Goal: Task Accomplishment & Management: Complete application form

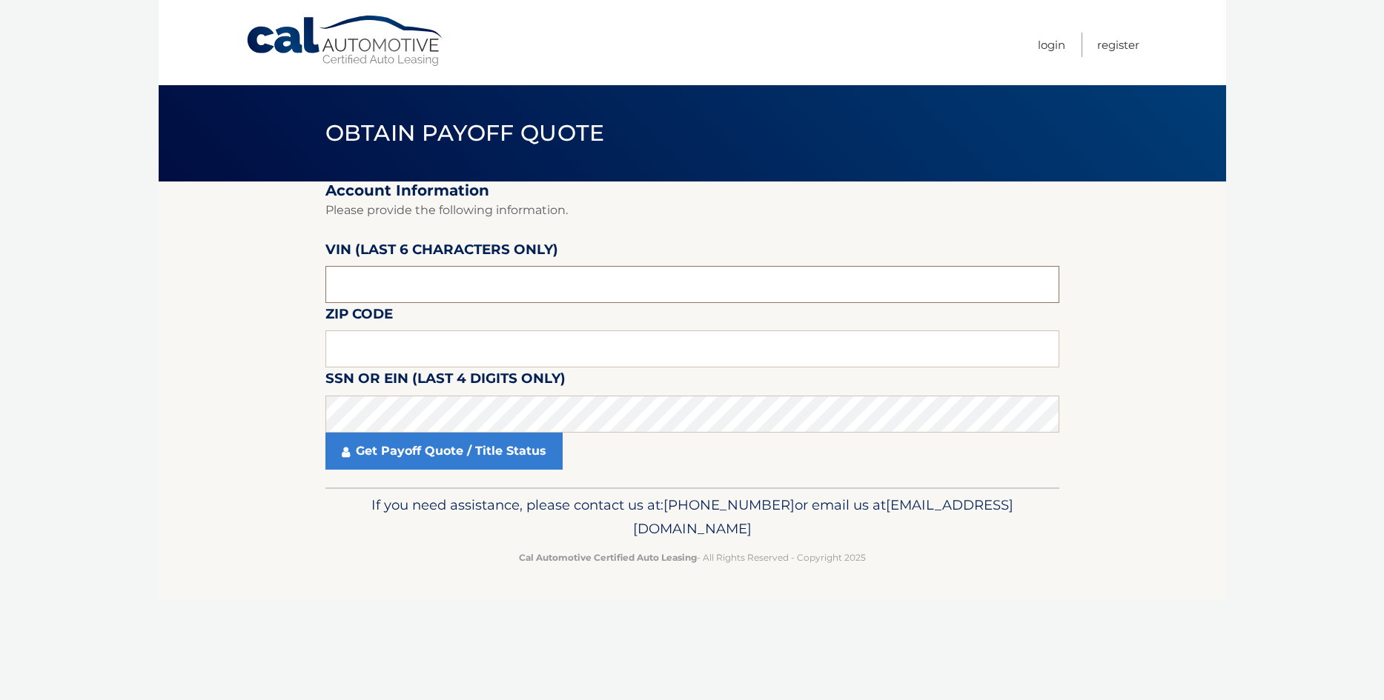
drag, startPoint x: 393, startPoint y: 290, endPoint x: 277, endPoint y: 293, distance: 115.7
click at [325, 293] on input "text" at bounding box center [692, 284] width 734 height 37
type input "115614"
click at [370, 354] on input "text" at bounding box center [692, 349] width 734 height 37
type input "11224"
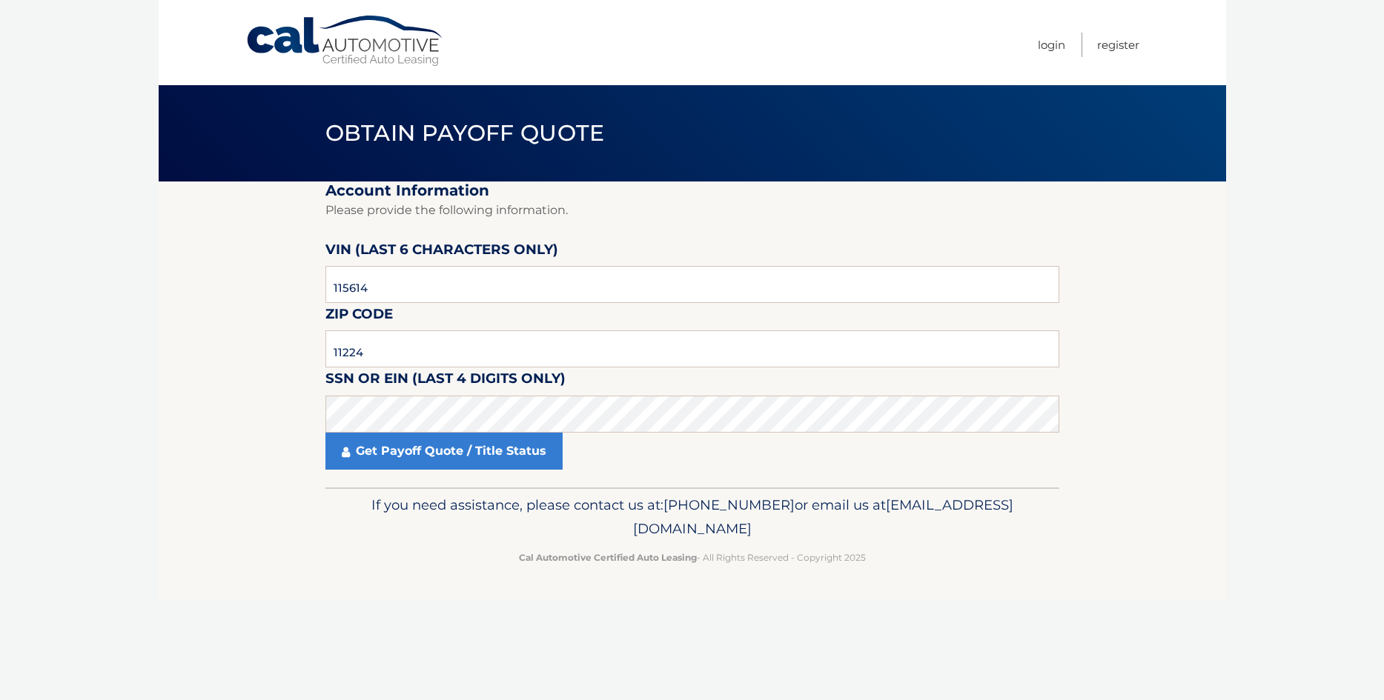
drag, startPoint x: 133, startPoint y: 388, endPoint x: 231, endPoint y: 388, distance: 97.1
click at [134, 388] on body "Cal Automotive Menu Login Register Obtain Payoff Quote" at bounding box center [692, 350] width 1384 height 700
click button "For Originating Dealer" at bounding box center [0, 0] width 0 height 0
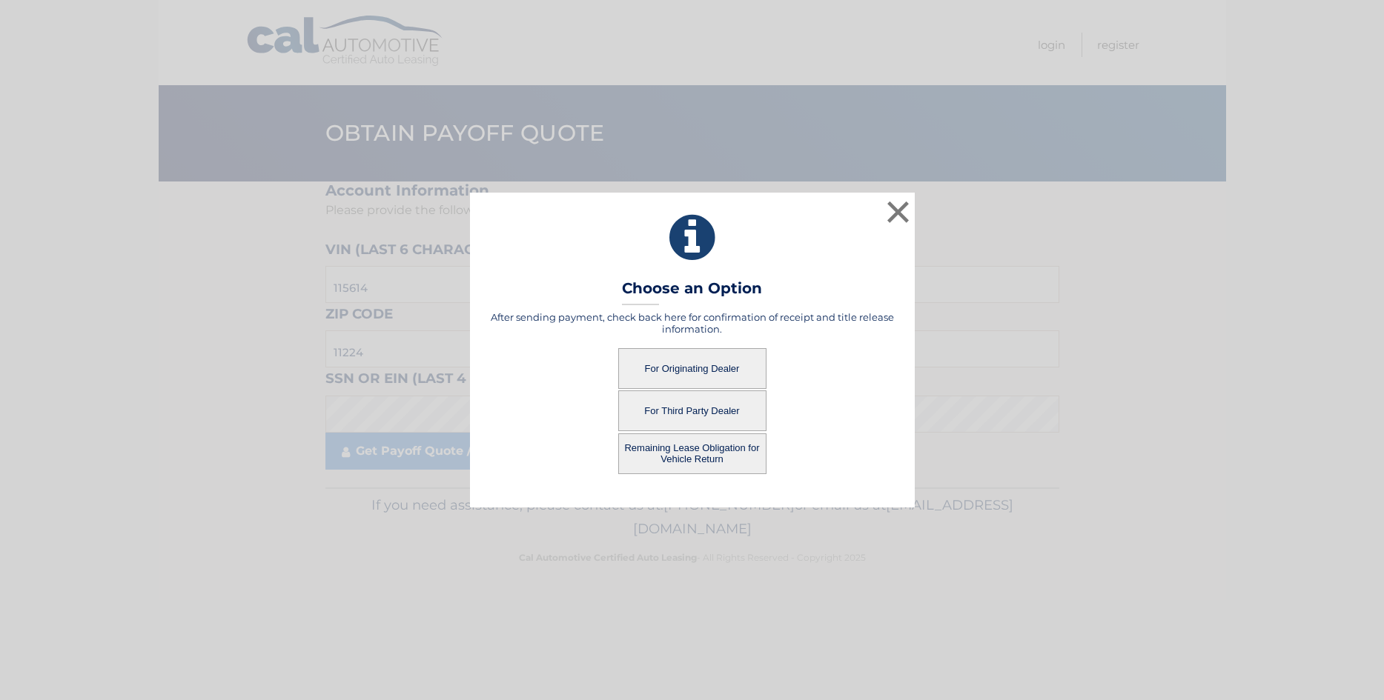
click at [706, 377] on button "For Originating Dealer" at bounding box center [692, 368] width 148 height 41
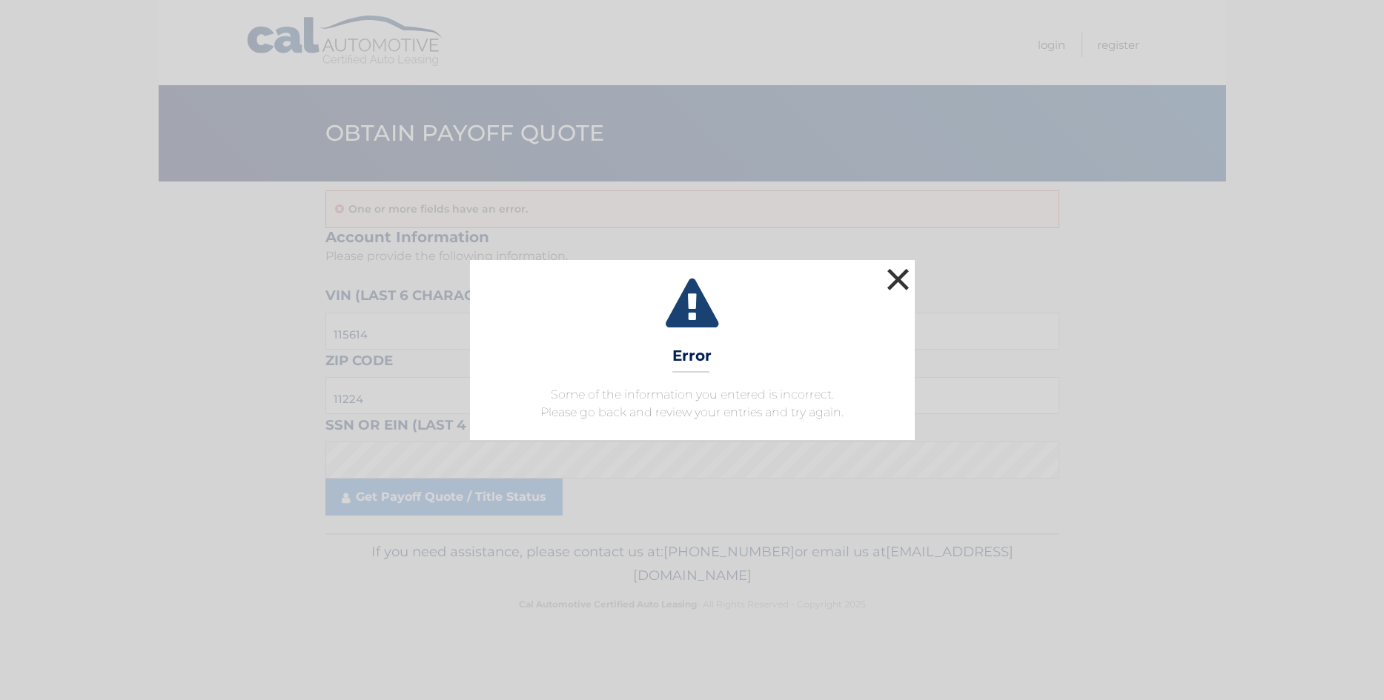
click at [889, 288] on button "×" at bounding box center [899, 280] width 30 height 30
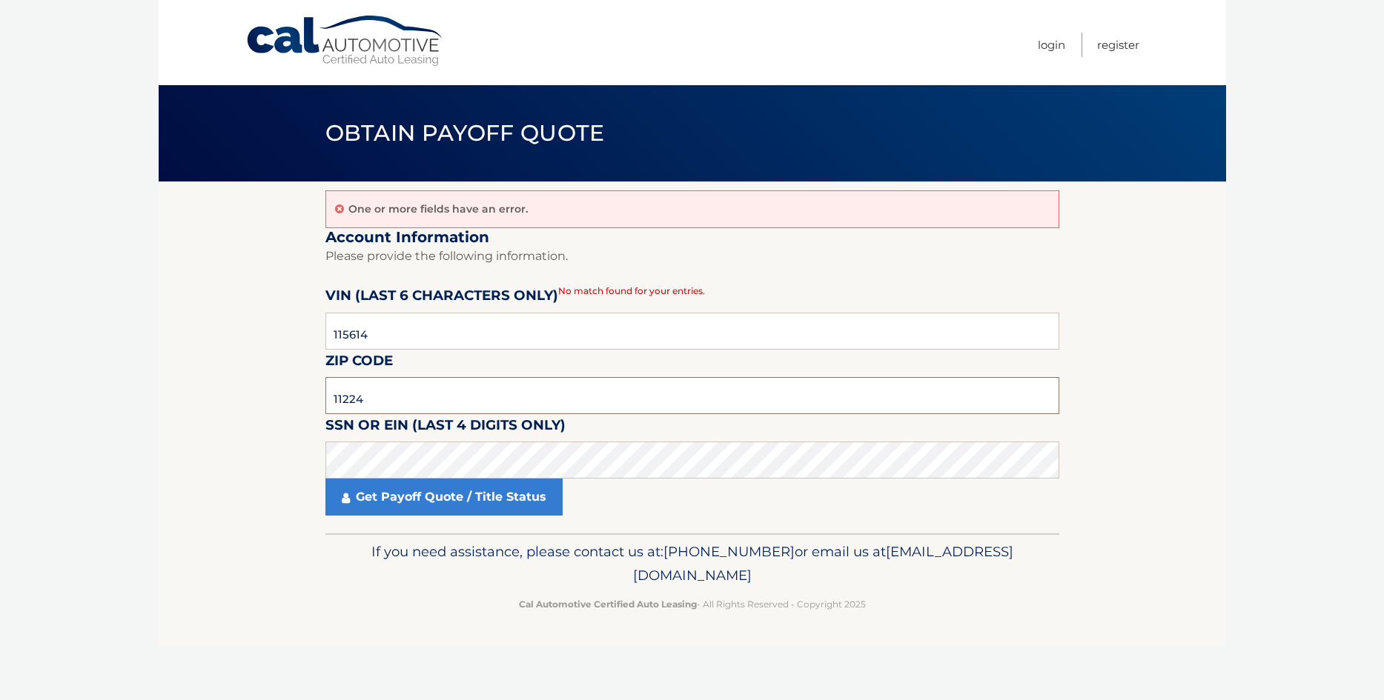
click at [413, 390] on input "11224" at bounding box center [692, 395] width 734 height 37
type input "11223"
click button "For Originating Dealer" at bounding box center [0, 0] width 0 height 0
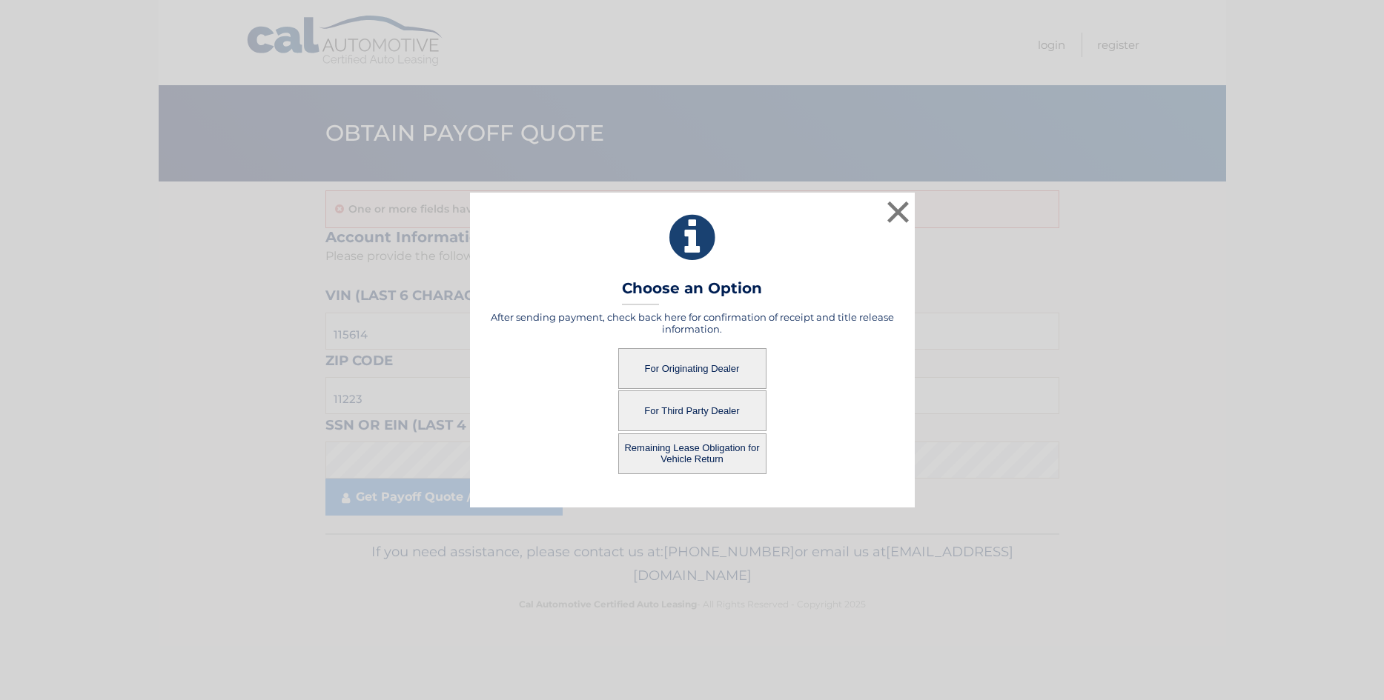
click at [677, 368] on button "For Originating Dealer" at bounding box center [692, 368] width 148 height 41
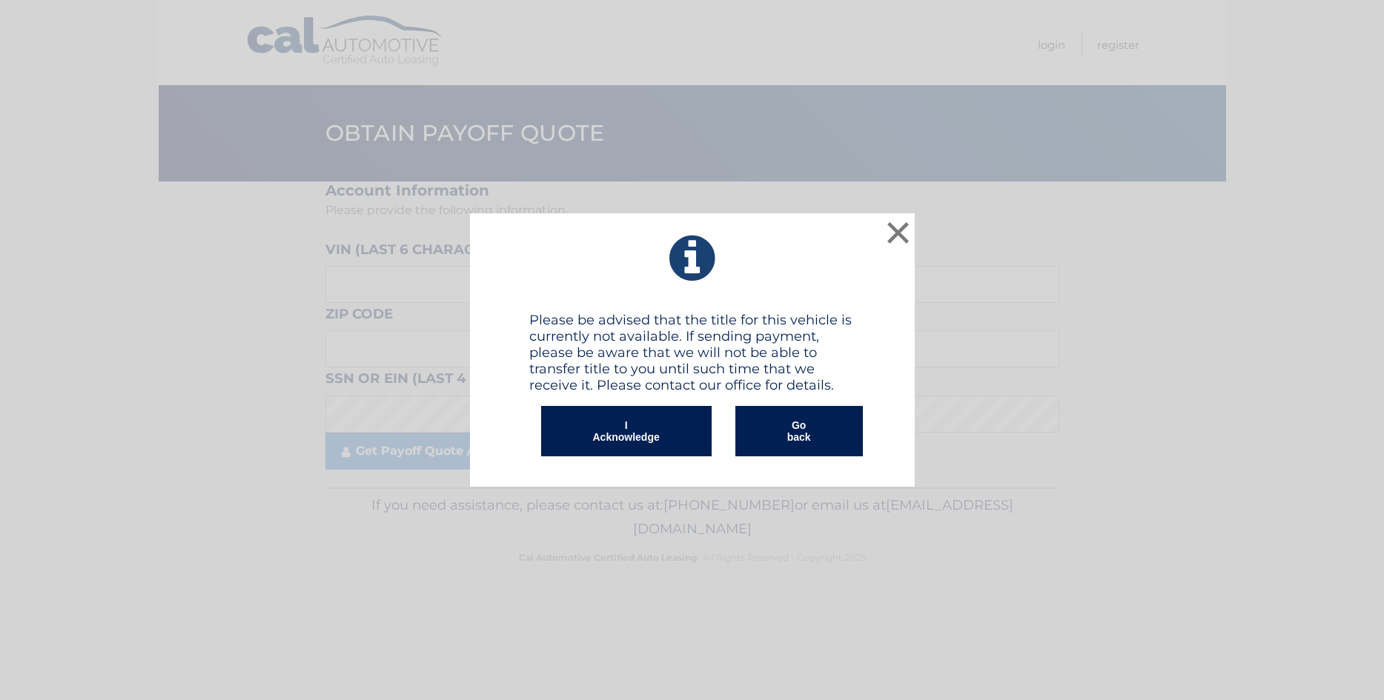
click at [613, 440] on button "I Acknowledge" at bounding box center [626, 431] width 170 height 50
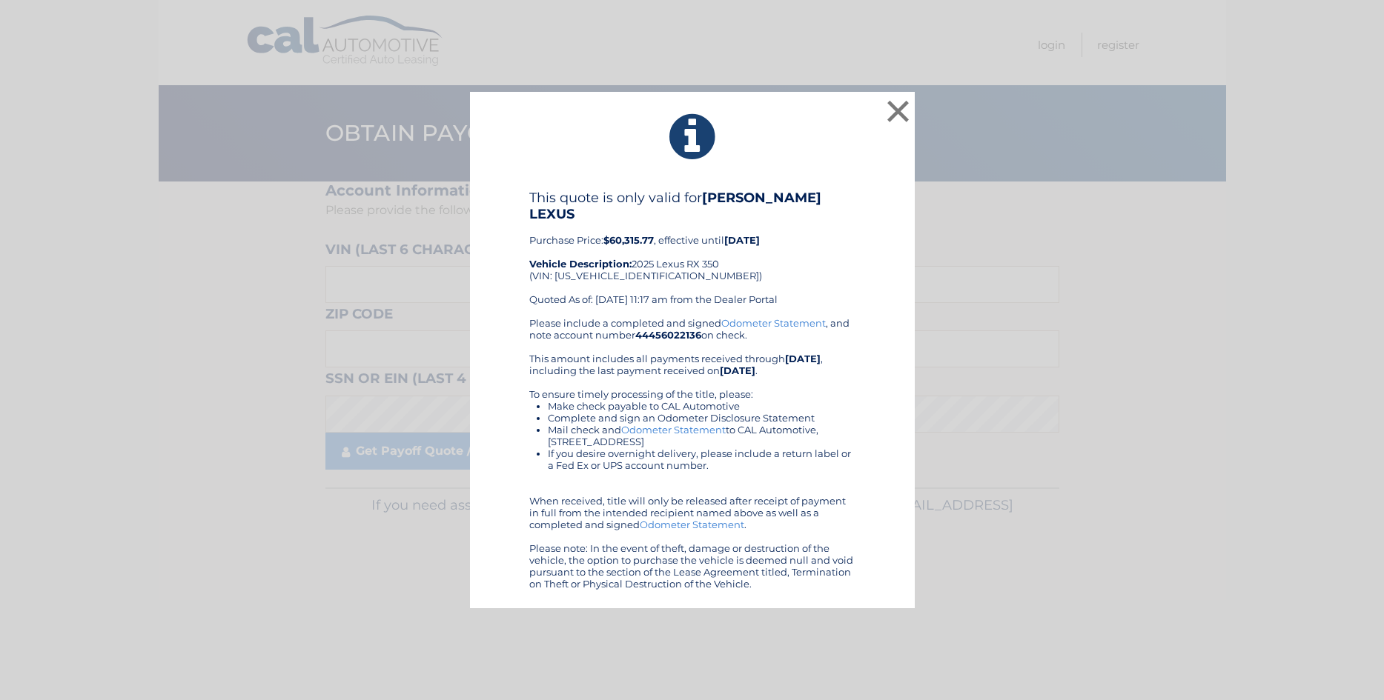
click at [793, 240] on div "This quote is only valid for STOLER LEXUS Purchase Price: $60,315.77 , effectiv…" at bounding box center [692, 253] width 326 height 127
click at [901, 116] on button "×" at bounding box center [899, 111] width 30 height 30
